Goal: Task Accomplishment & Management: Complete application form

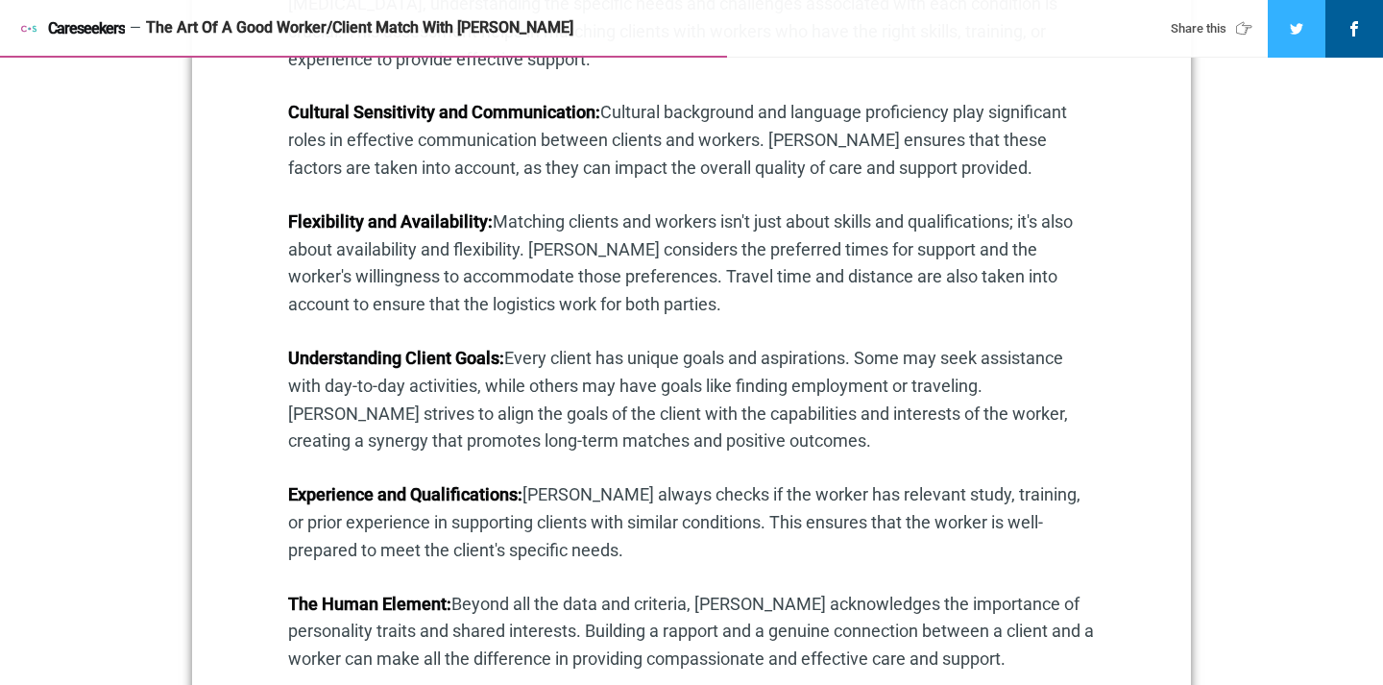
scroll to position [1454, 0]
